Goal: Task Accomplishment & Management: Use online tool/utility

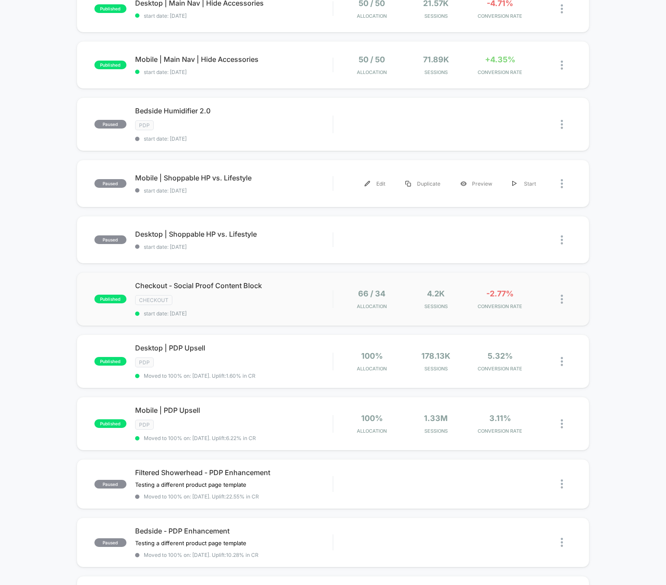
scroll to position [176, 0]
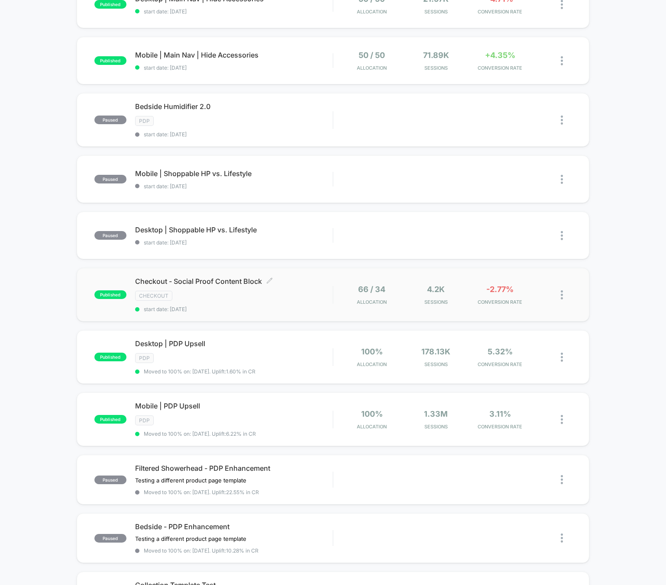
click at [300, 302] on div "Checkout - Social Proof Content Block Click to edit experience details Click to…" at bounding box center [233, 294] width 197 height 35
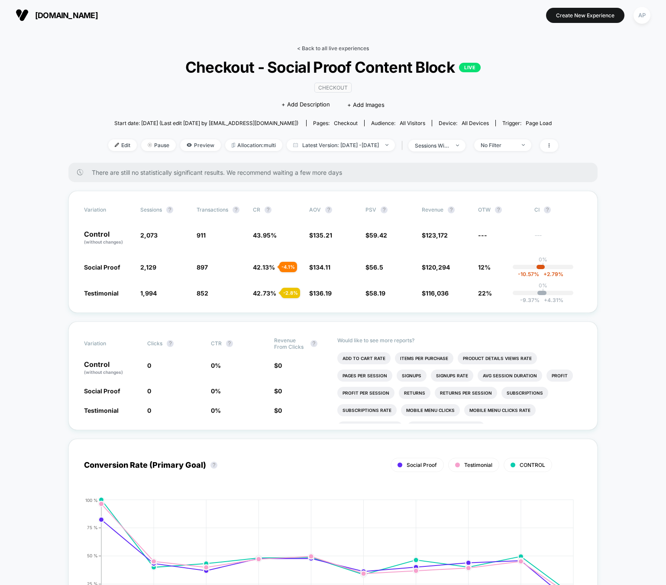
click at [314, 50] on link "< Back to all live experiences" at bounding box center [333, 48] width 72 height 6
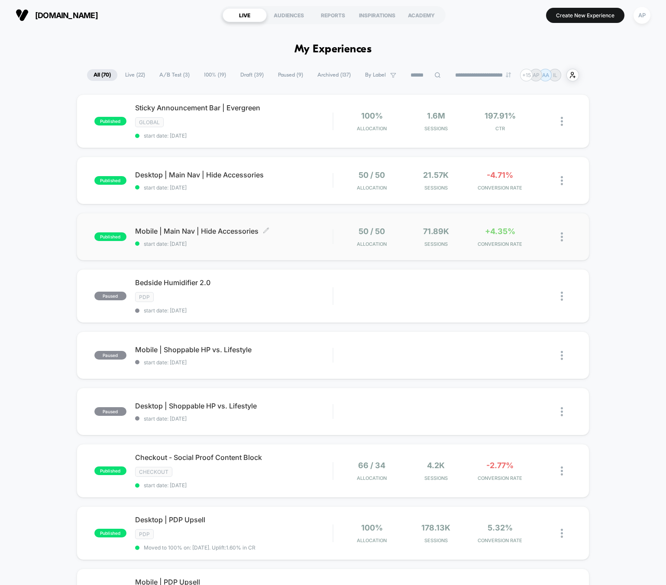
click at [295, 243] on span "start date: [DATE]" at bounding box center [233, 244] width 197 height 6
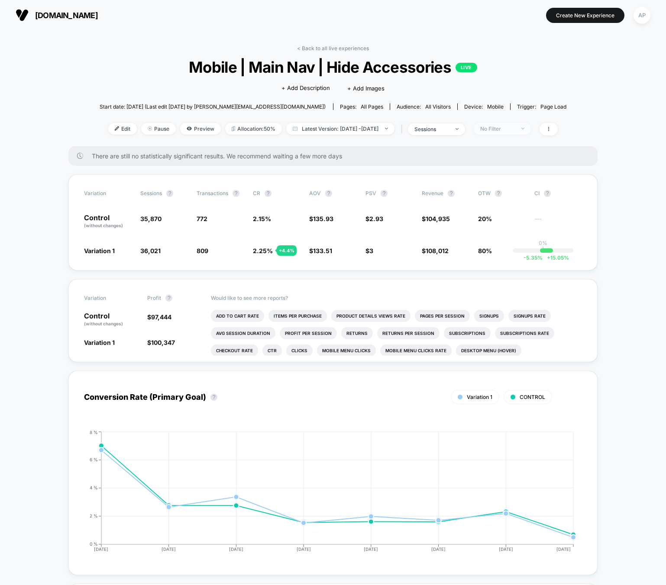
click at [515, 130] on div "No Filter" at bounding box center [497, 128] width 35 height 6
drag, startPoint x: 508, startPoint y: 199, endPoint x: 509, endPoint y: 204, distance: 5.3
click at [508, 199] on div "Returning Visitors" at bounding box center [506, 195] width 64 height 9
click at [507, 254] on button "Save" at bounding box center [513, 254] width 79 height 14
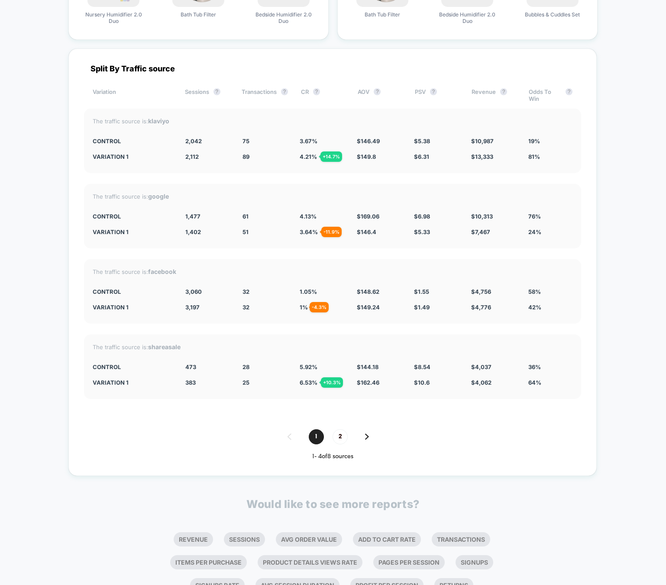
scroll to position [1502, 0]
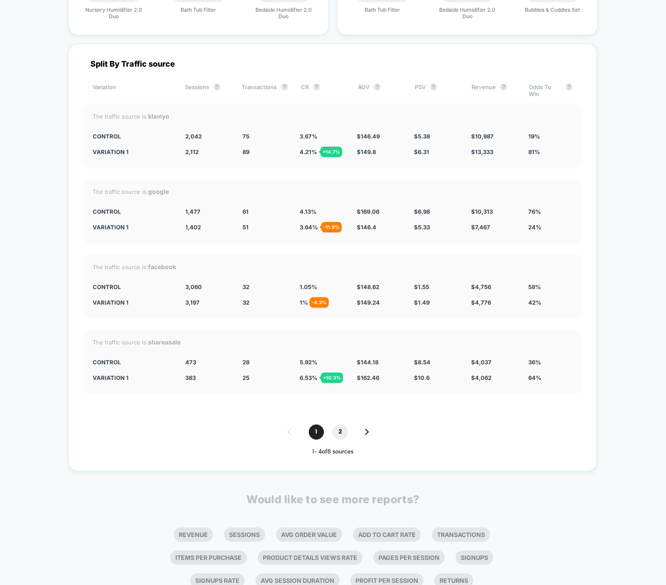
click at [344, 429] on span "2" at bounding box center [339, 432] width 15 height 15
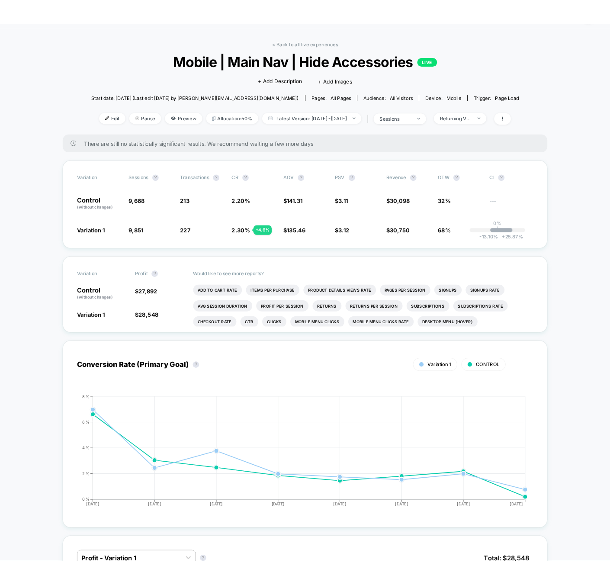
scroll to position [0, 0]
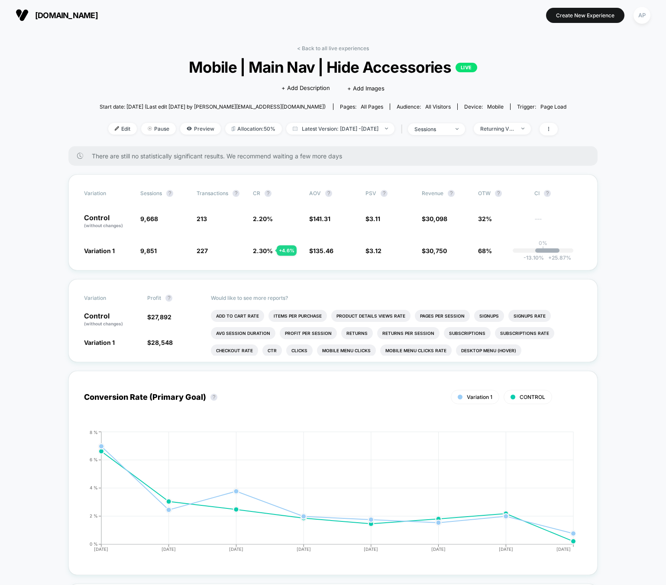
click at [334, 46] on link "< Back to all live experiences" at bounding box center [333, 48] width 72 height 6
